Goal: Task Accomplishment & Management: Use online tool/utility

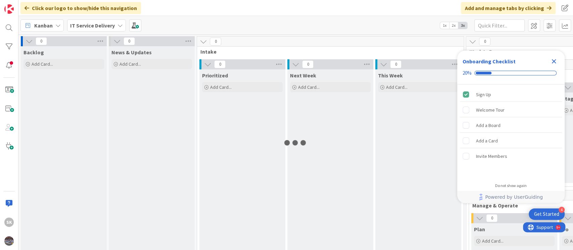
click at [552, 60] on icon "Close Checklist" at bounding box center [553, 61] width 4 height 4
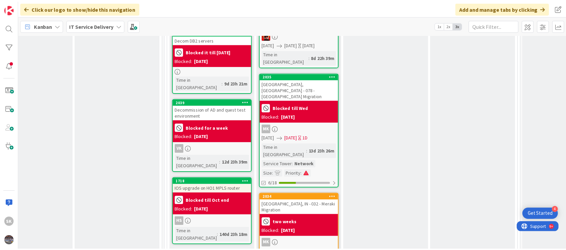
scroll to position [760, 300]
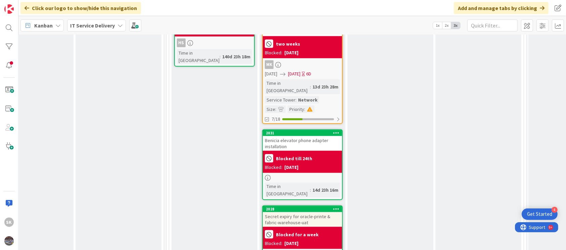
scroll to position [1297, 300]
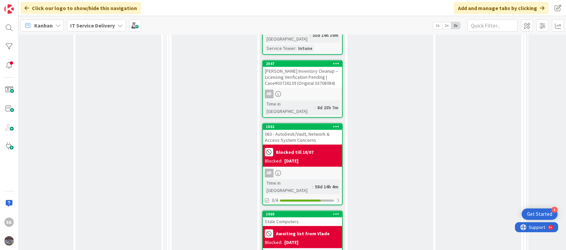
click at [317, 218] on div "Stale Computers." at bounding box center [302, 222] width 79 height 9
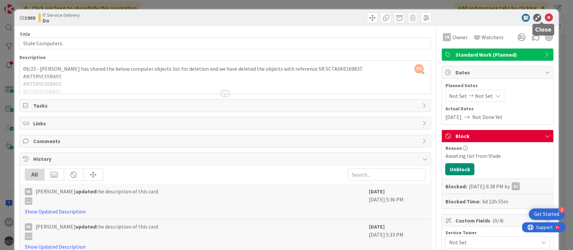
click at [544, 16] on icon at bounding box center [548, 18] width 8 height 8
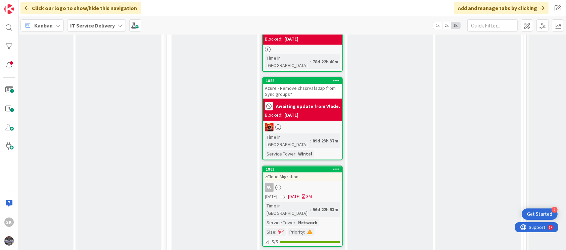
scroll to position [1744, 300]
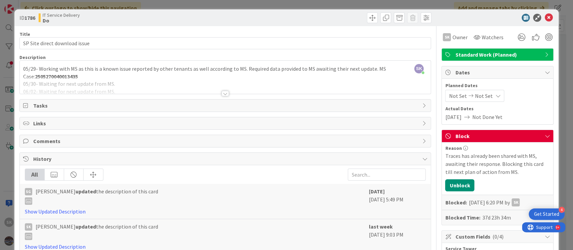
click at [221, 92] on div at bounding box center [224, 93] width 7 height 5
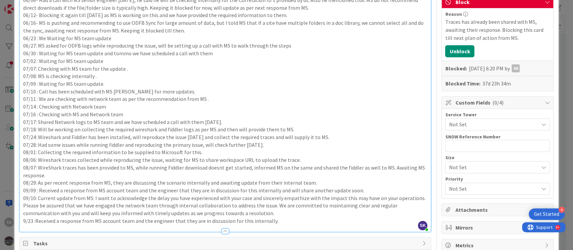
scroll to position [179, 0]
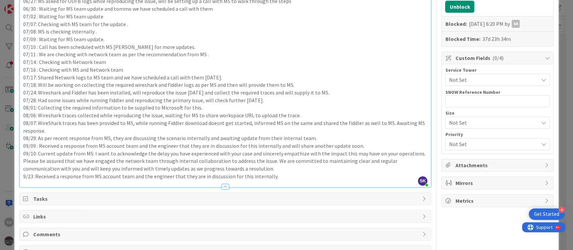
click at [275, 176] on p "9/23 :Received a response from MS account team and the engineer that they are i…" at bounding box center [225, 177] width 404 height 8
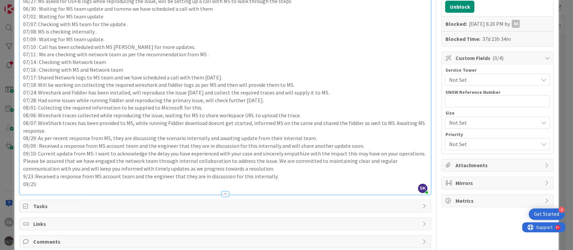
click at [48, 184] on p "09/25:" at bounding box center [225, 184] width 404 height 8
click at [48, 183] on p "09/25:" at bounding box center [225, 184] width 404 height 8
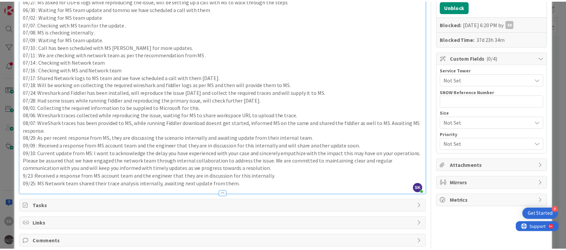
scroll to position [0, 0]
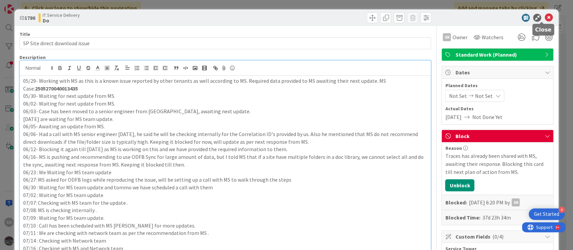
click at [544, 17] on icon at bounding box center [548, 18] width 8 height 8
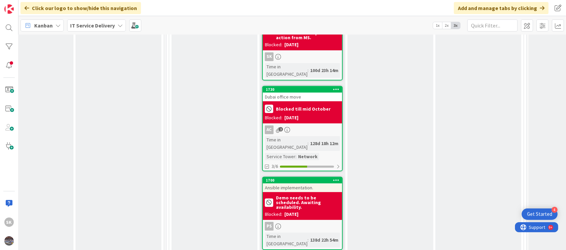
scroll to position [1781, 300]
